Goal: Check status

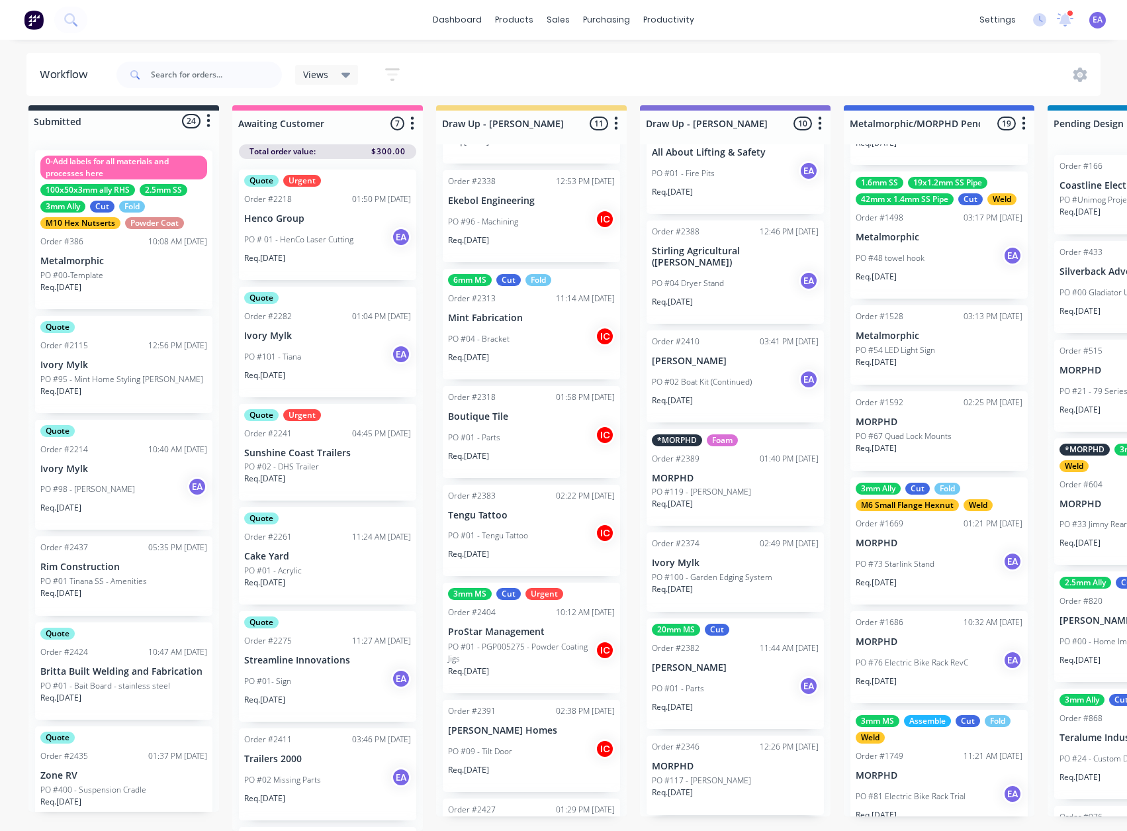
scroll to position [457, 0]
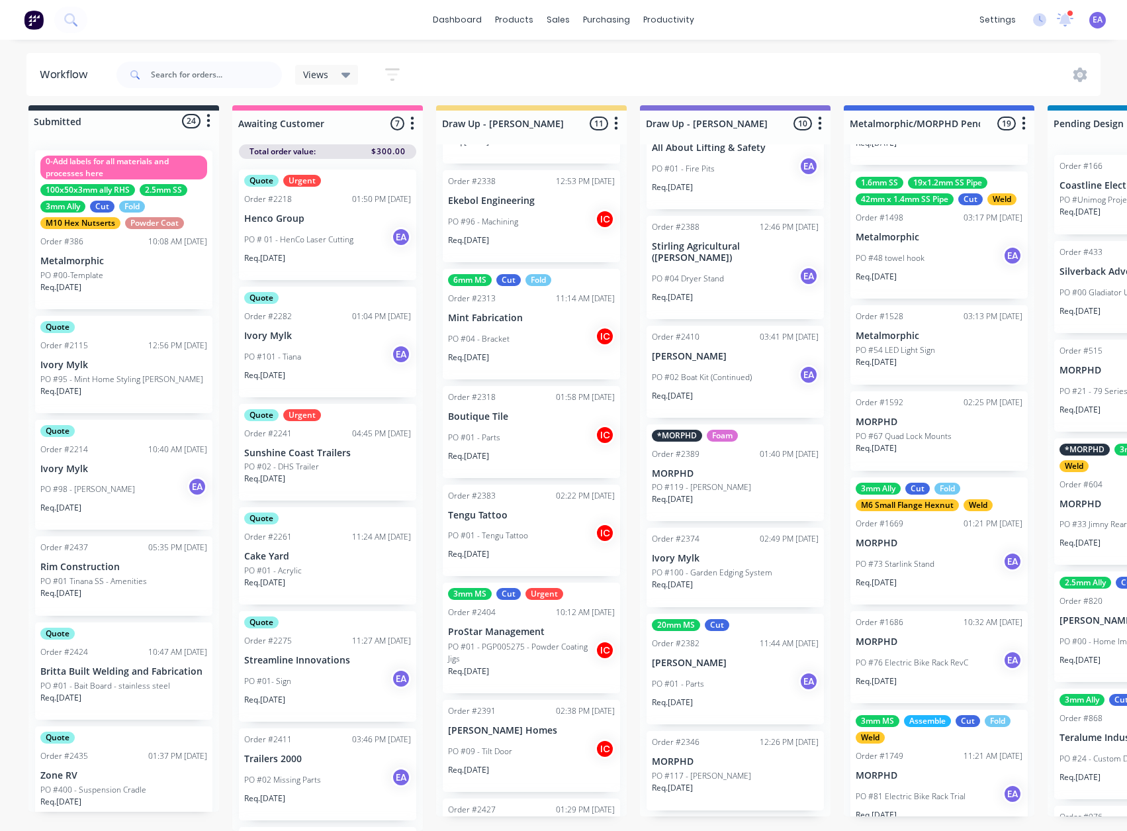
click at [708, 663] on p "[PERSON_NAME]" at bounding box center [735, 662] width 167 height 11
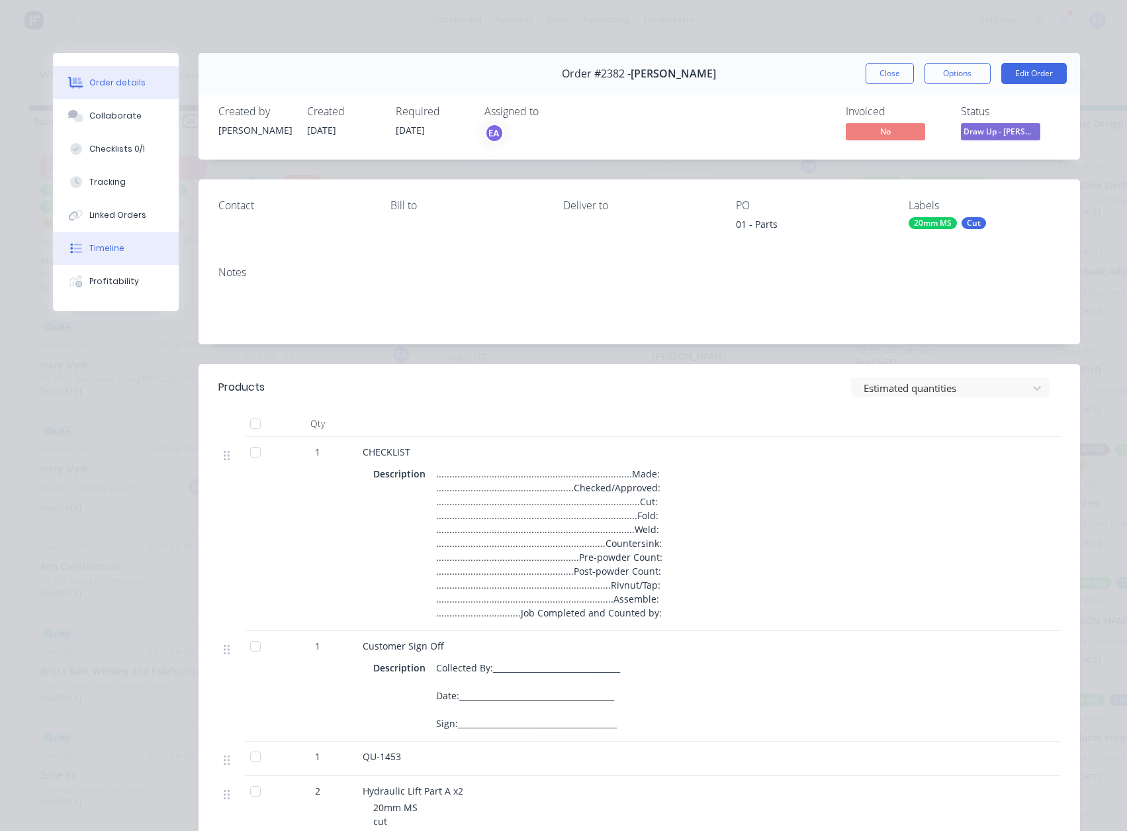
click at [104, 255] on button "Timeline" at bounding box center [116, 248] width 126 height 33
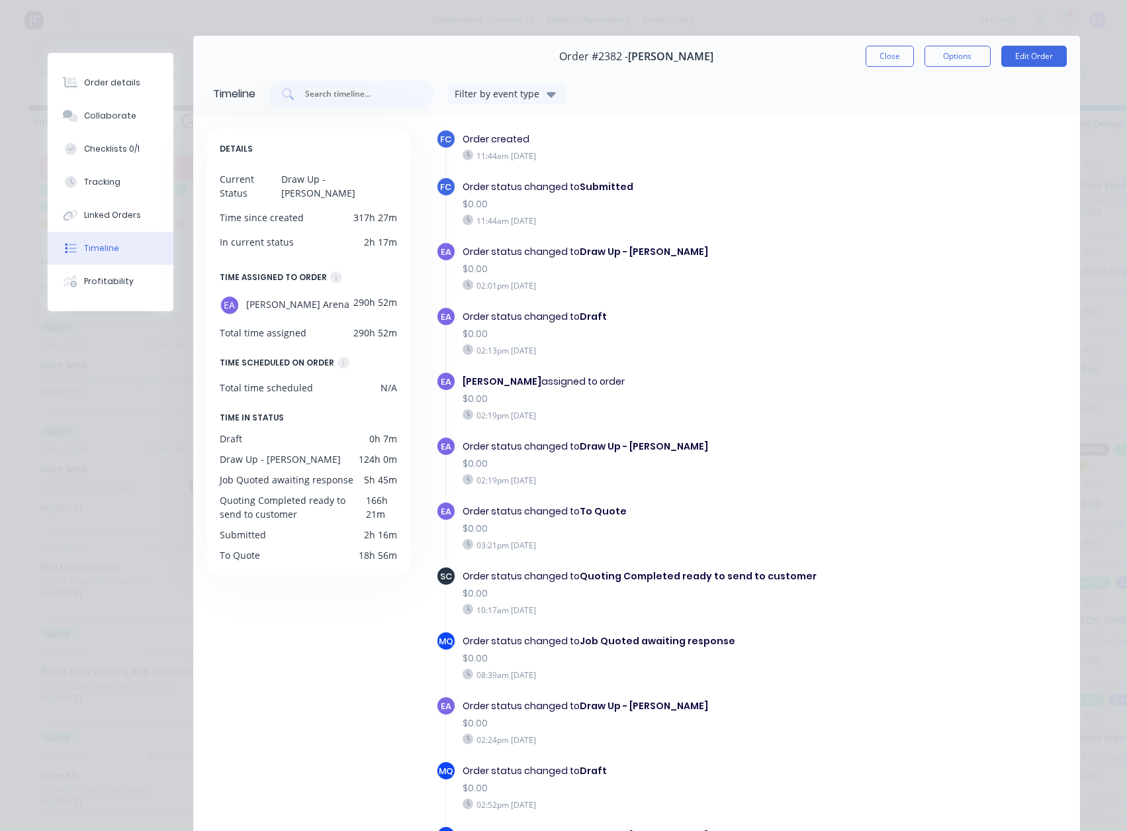
scroll to position [0, 0]
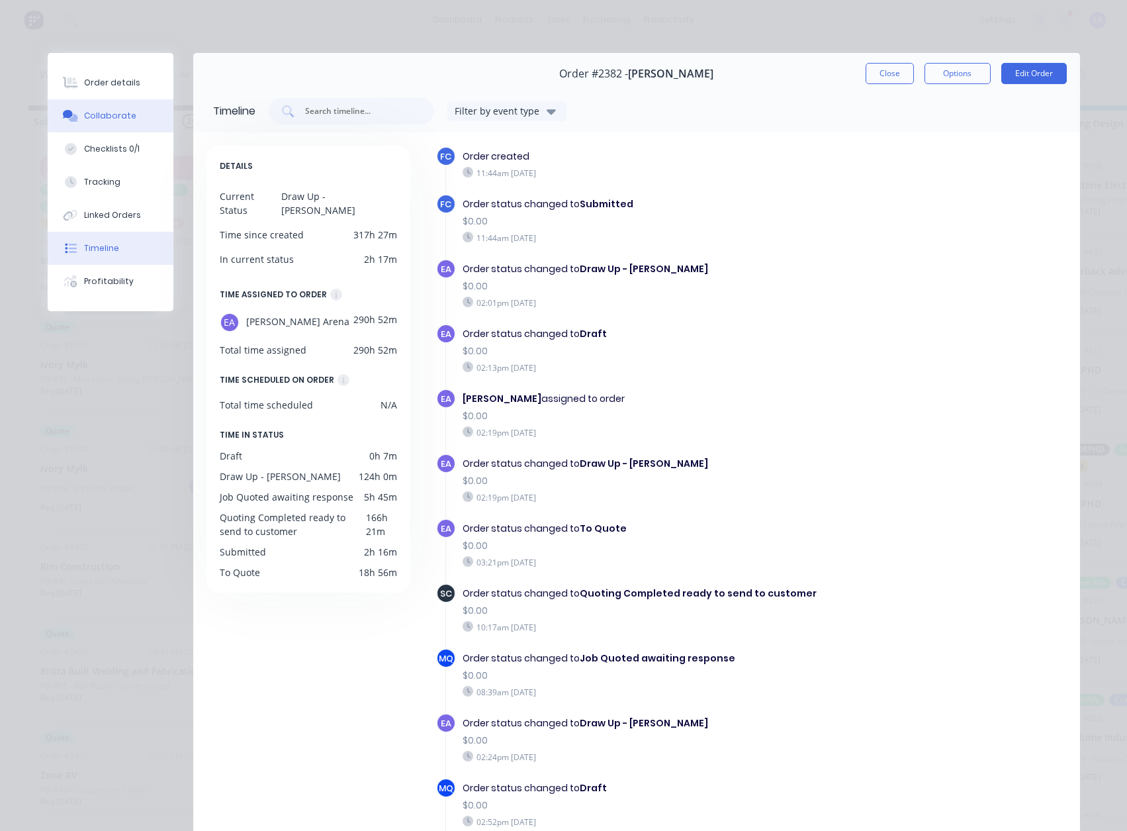
click at [99, 109] on button "Collaborate" at bounding box center [111, 115] width 126 height 33
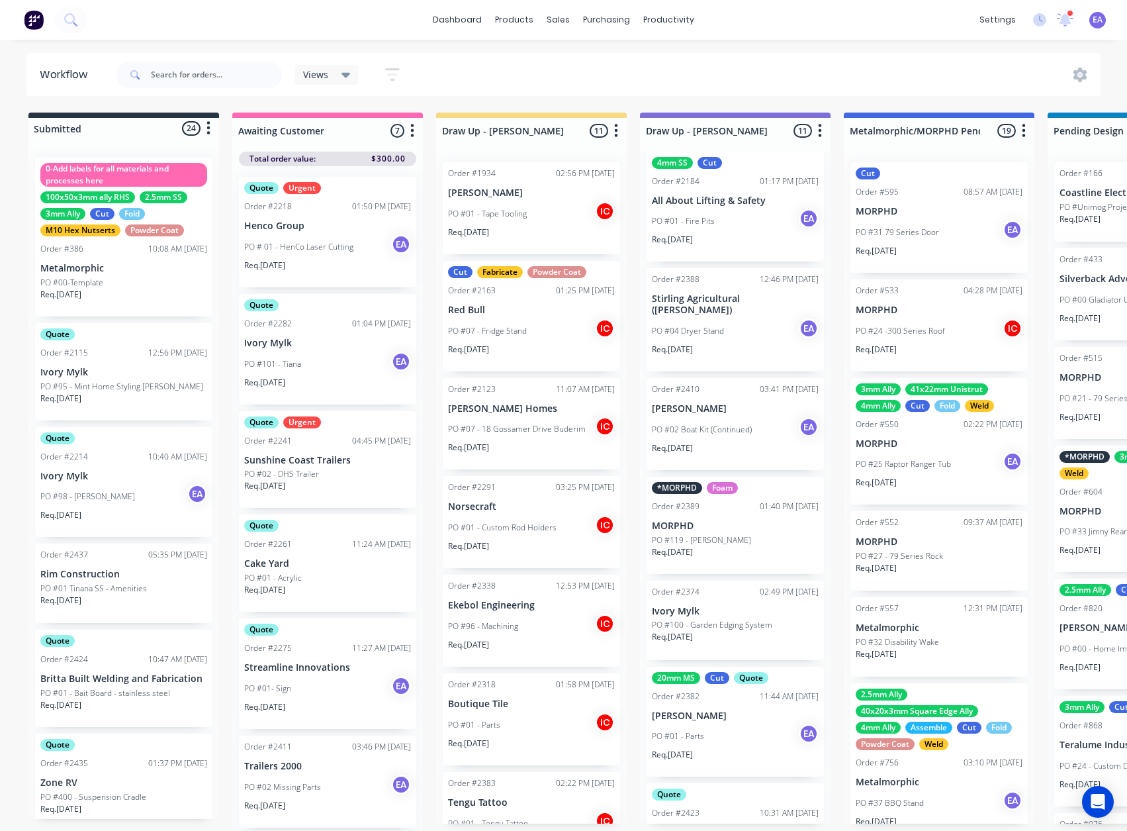
scroll to position [331, 0]
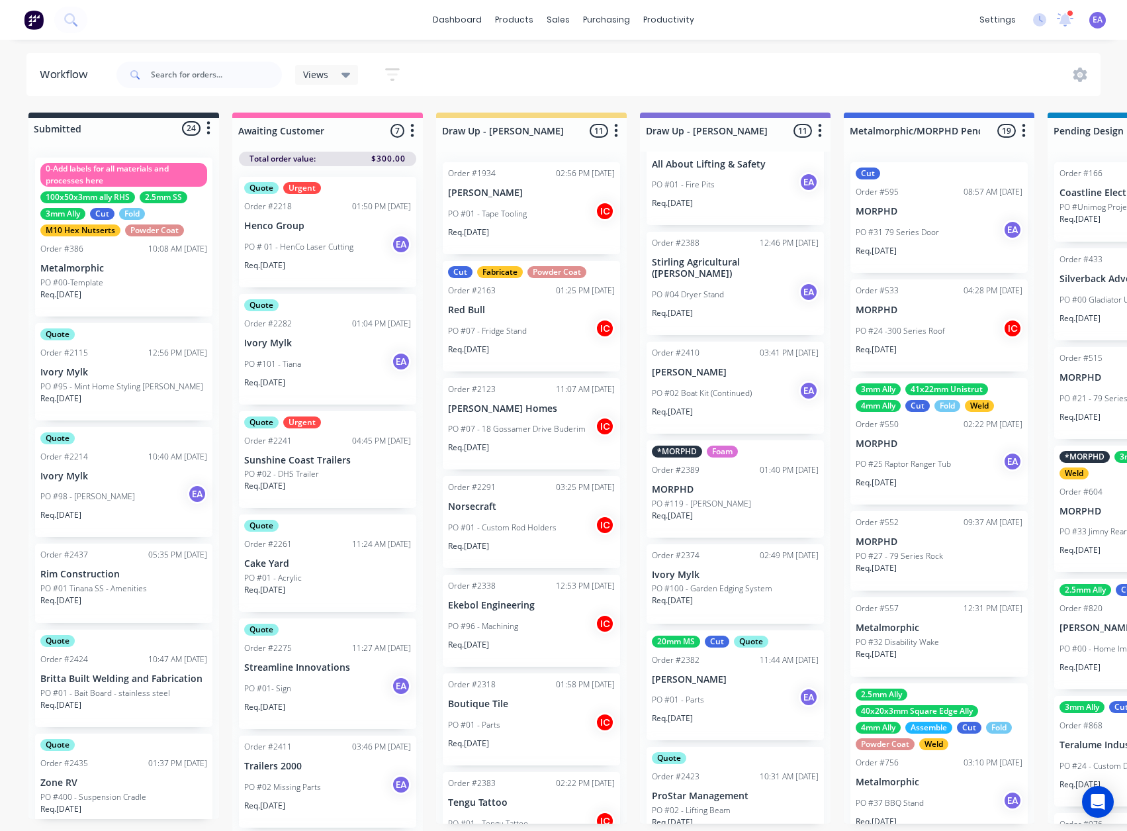
click at [731, 701] on div "PO #01 - Parts EA" at bounding box center [735, 699] width 167 height 25
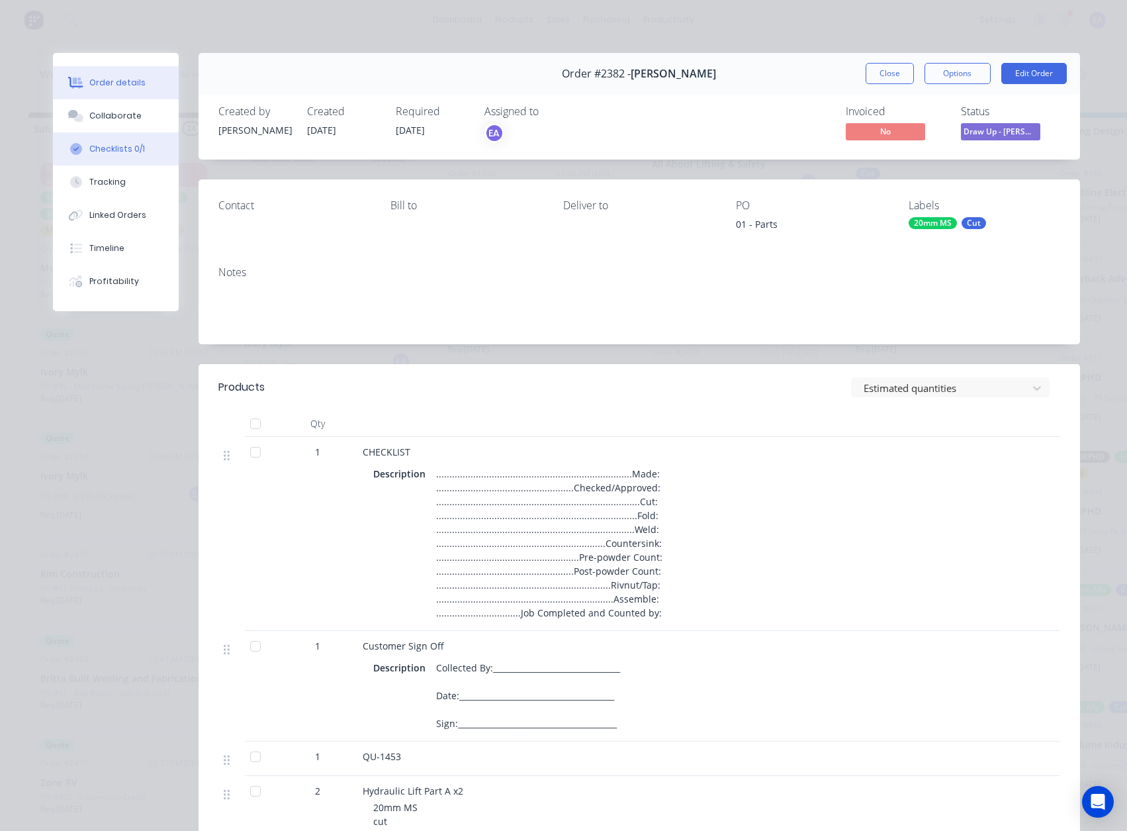
click at [98, 133] on button "Checklists 0/1" at bounding box center [116, 148] width 126 height 33
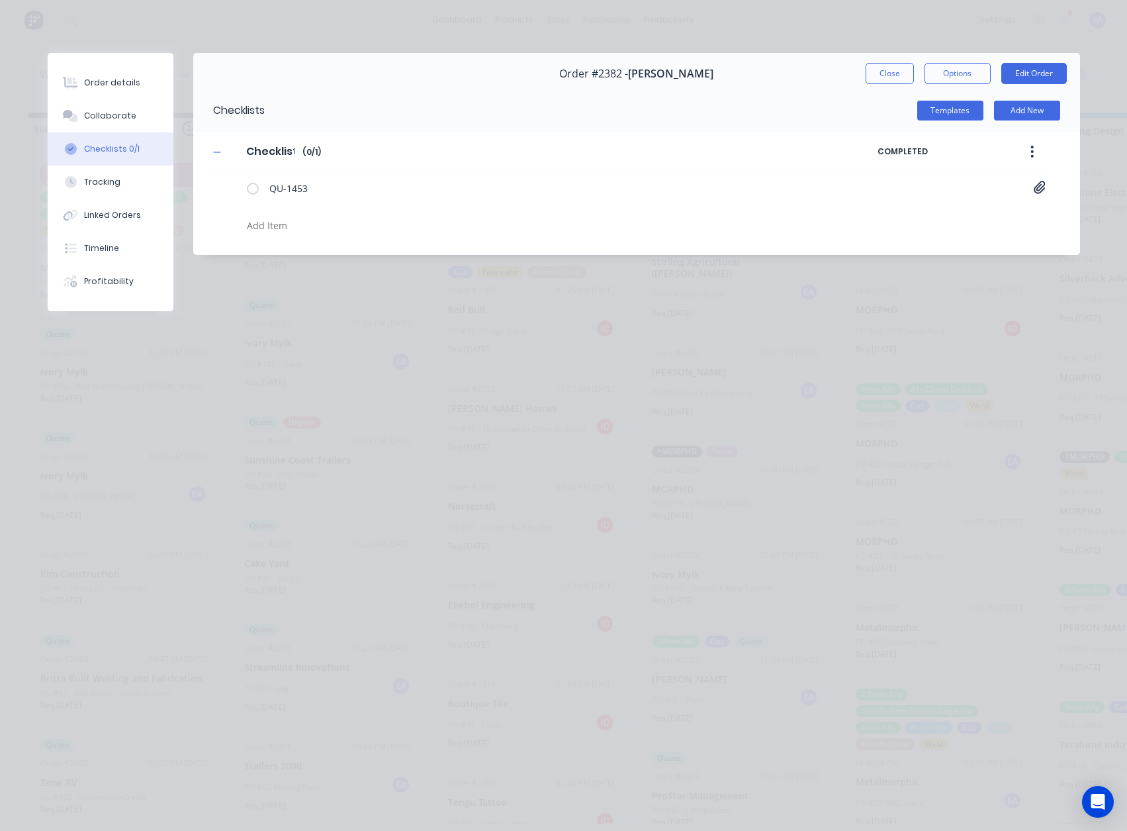
type textarea "x"
click at [107, 110] on div "Collaborate" at bounding box center [110, 116] width 52 height 12
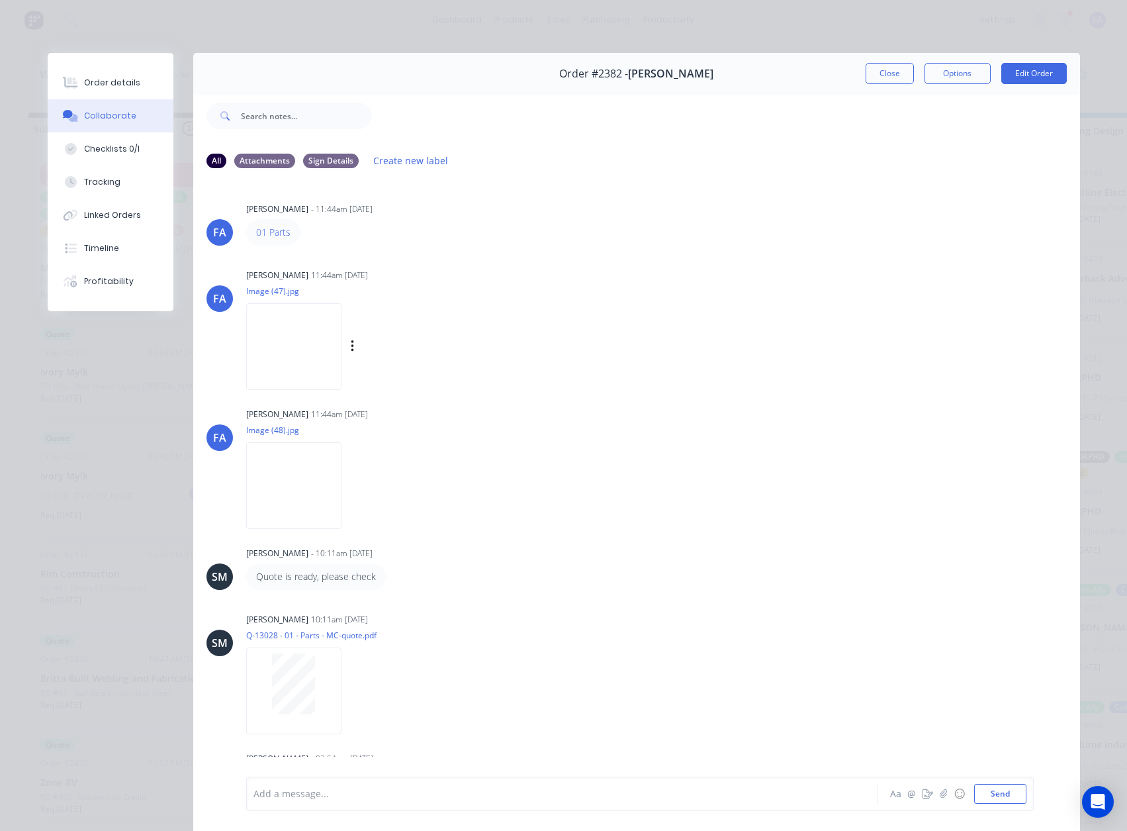
click at [265, 318] on img at bounding box center [293, 346] width 95 height 87
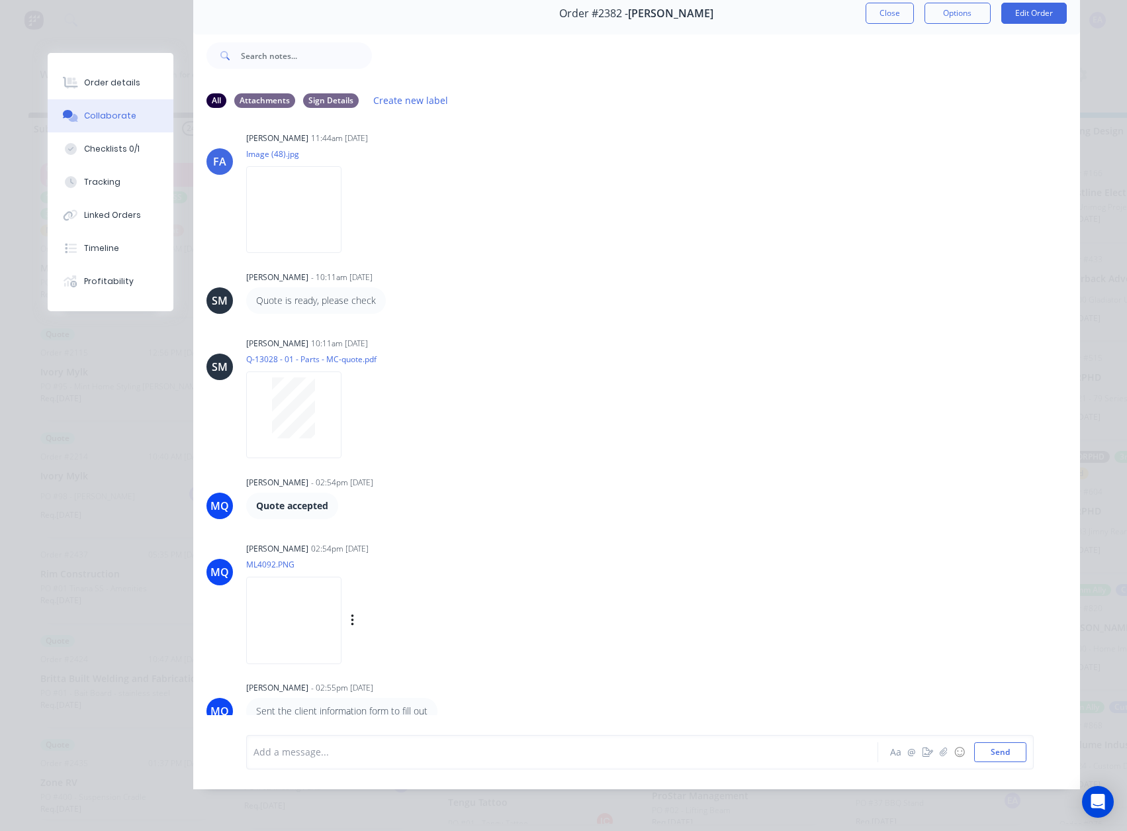
scroll to position [70, 0]
click at [342, 578] on img at bounding box center [293, 619] width 95 height 87
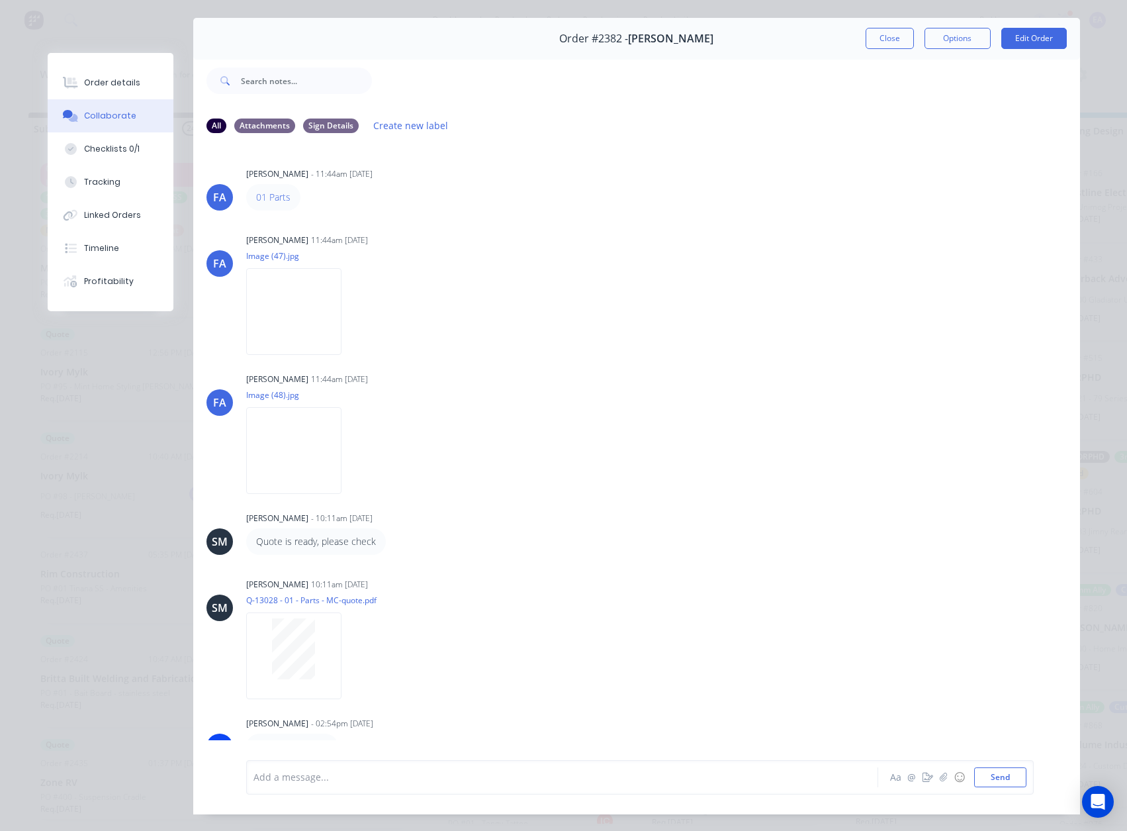
scroll to position [0, 0]
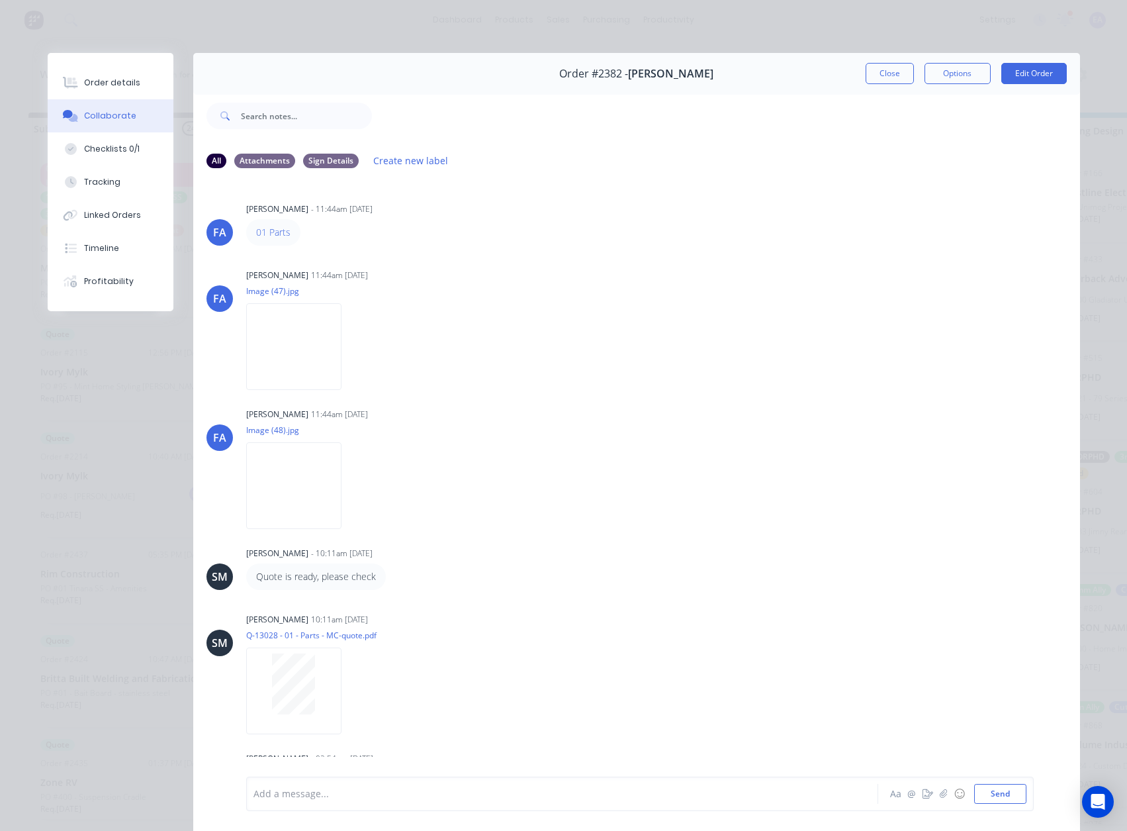
click at [876, 73] on button "Close" at bounding box center [890, 73] width 48 height 21
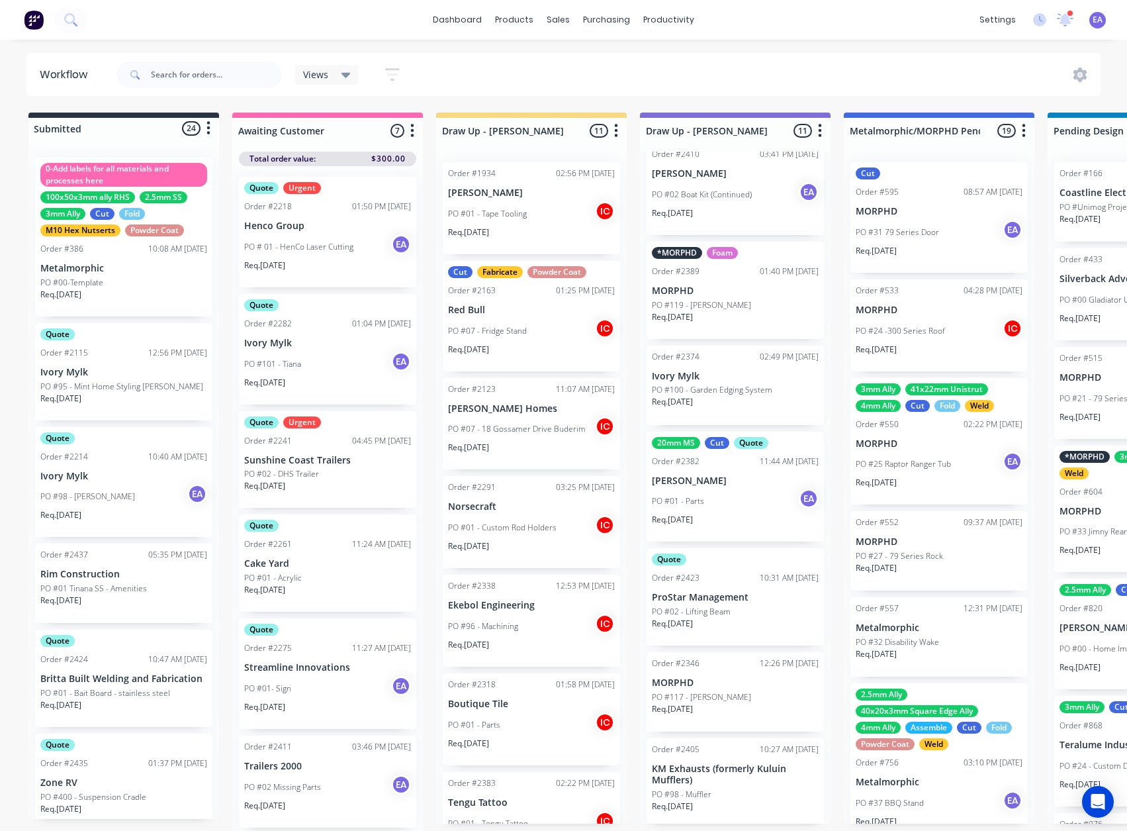
scroll to position [540, 0]
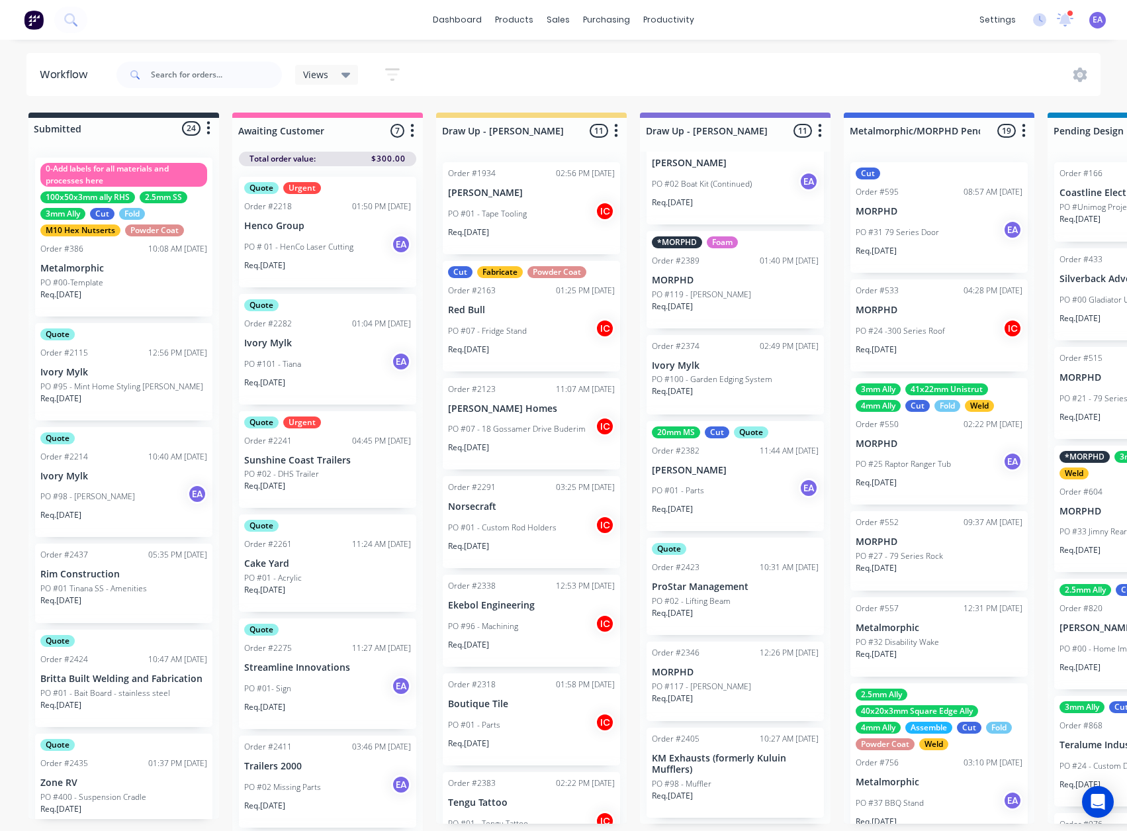
click at [719, 775] on p "KM Exhausts (formerly Kuluin Mufflers)" at bounding box center [735, 764] width 167 height 23
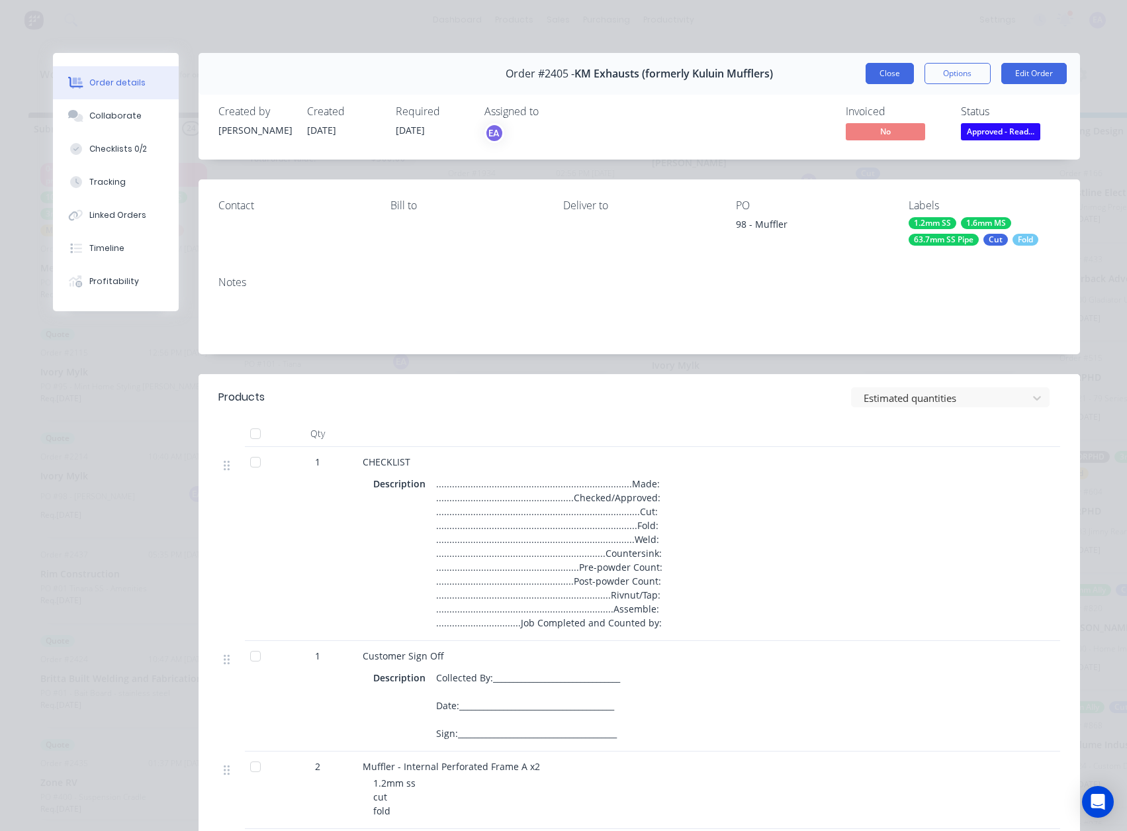
click at [882, 70] on button "Close" at bounding box center [890, 73] width 48 height 21
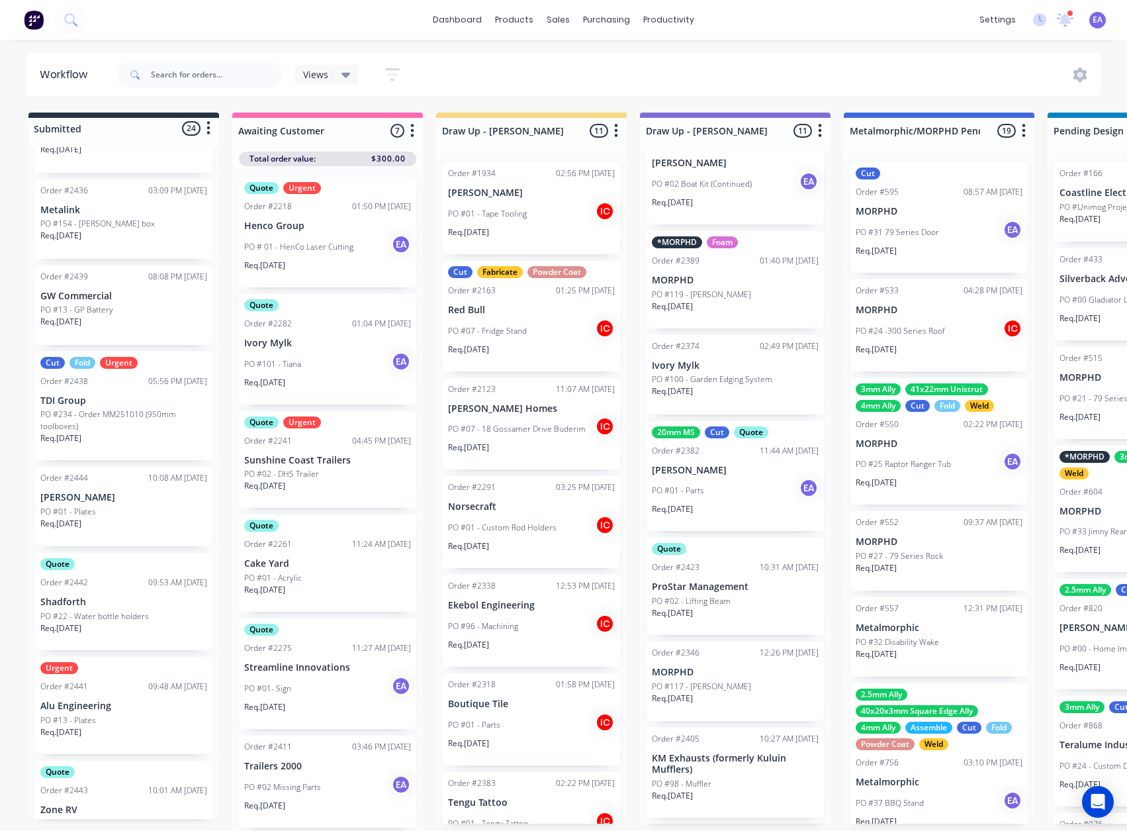
scroll to position [1516, 0]
